Goal: Task Accomplishment & Management: Use online tool/utility

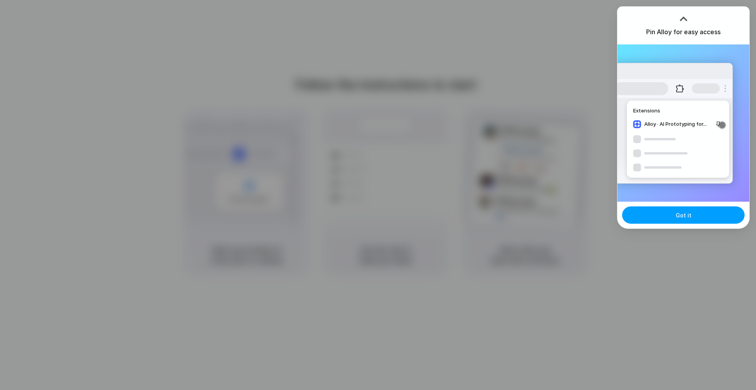
click at [662, 218] on button "Got it" at bounding box center [683, 215] width 122 height 17
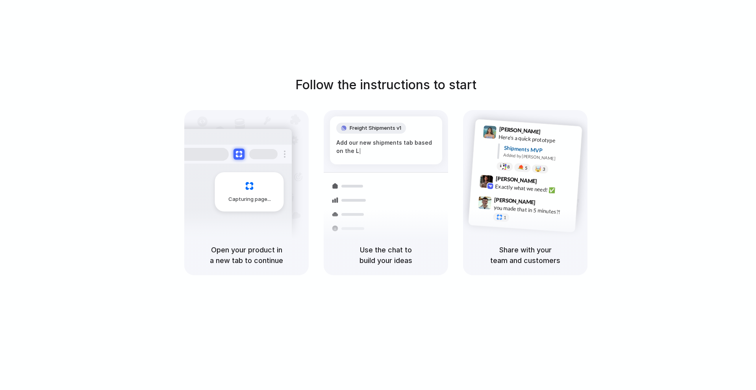
drag, startPoint x: 532, startPoint y: 179, endPoint x: 386, endPoint y: 237, distance: 157.1
click at [539, 179] on span "9:42 AM" at bounding box center [547, 182] width 16 height 9
drag, startPoint x: 364, startPoint y: 246, endPoint x: 368, endPoint y: 234, distance: 12.0
click at [367, 237] on div "Use the chat to build your ideas" at bounding box center [386, 255] width 124 height 40
click at [301, 190] on div "Capturing page" at bounding box center [246, 172] width 124 height 125
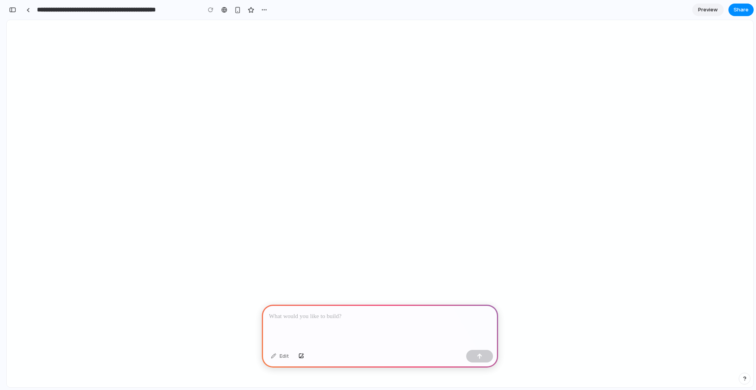
select select
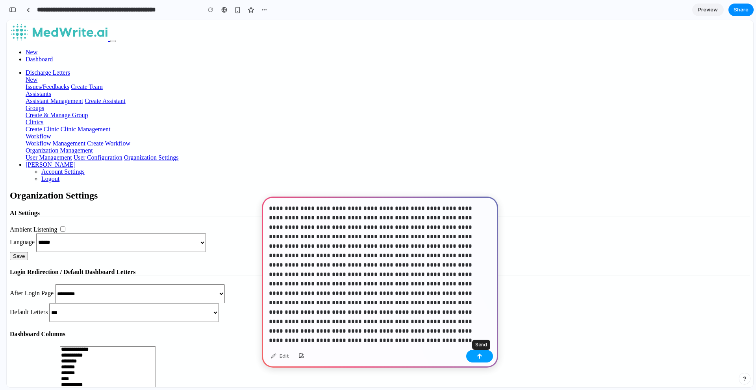
click at [486, 356] on button "button" at bounding box center [479, 356] width 27 height 13
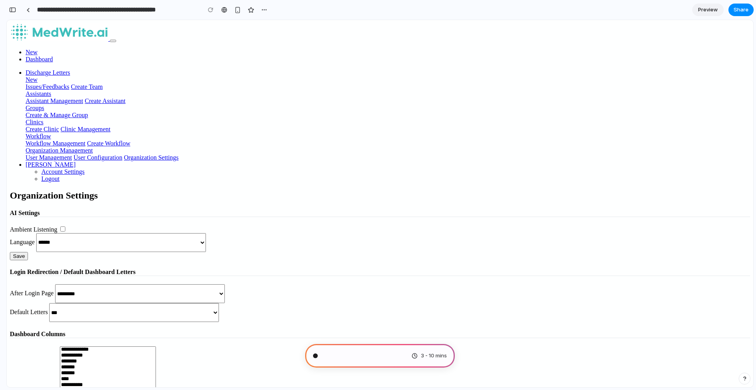
scroll to position [2120, 0]
click at [267, 9] on button "button" at bounding box center [264, 10] width 12 height 12
click at [224, 11] on div "Duplicate Delete" at bounding box center [378, 195] width 756 height 390
click at [28, 13] on link at bounding box center [28, 10] width 12 height 12
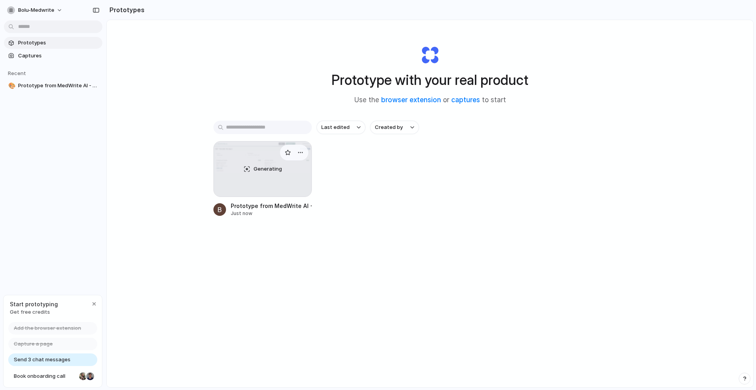
click at [278, 169] on div "Generating" at bounding box center [263, 169] width 98 height 55
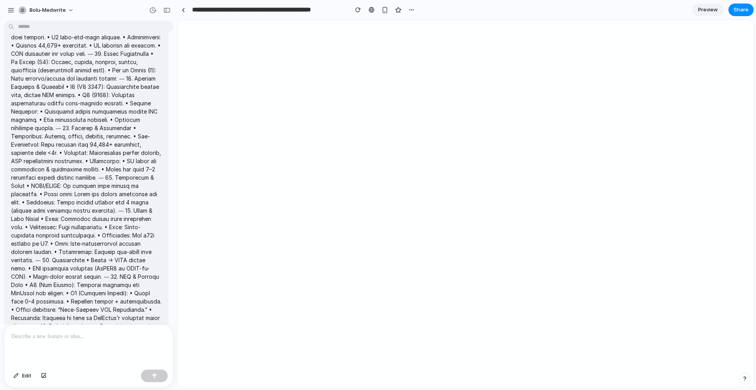
scroll to position [821, 0]
